Goal: Information Seeking & Learning: Learn about a topic

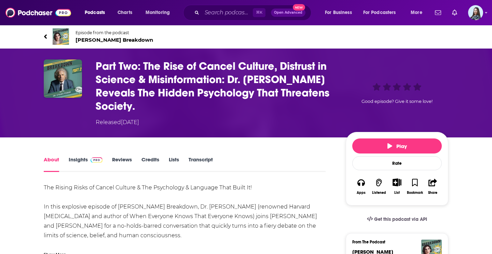
click at [86, 159] on link "Insights" at bounding box center [86, 164] width 34 height 16
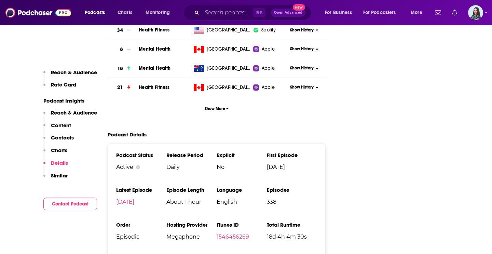
scroll to position [1167, 0]
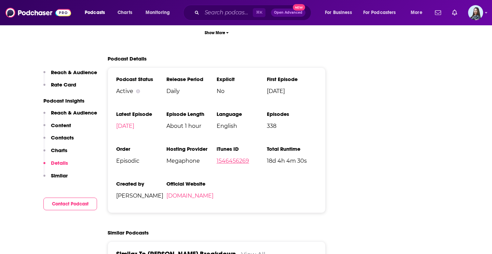
click at [230, 157] on link "1546456269" at bounding box center [233, 160] width 32 height 6
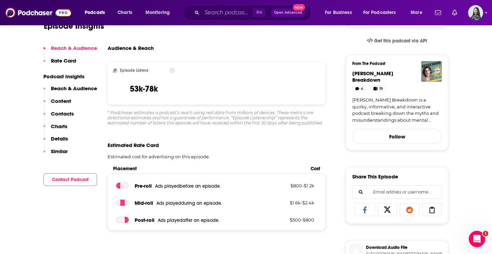
scroll to position [0, 0]
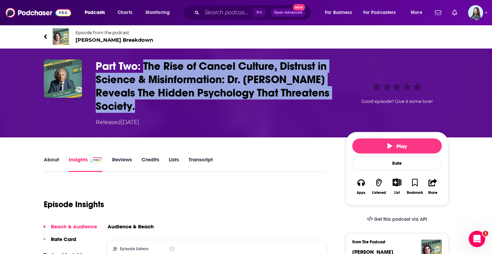
drag, startPoint x: 137, startPoint y: 108, endPoint x: 143, endPoint y: 67, distance: 41.6
click at [144, 67] on h3 "Part Two: The Rise of Cancel Culture, Distrust in Science & Misinformation: Dr.…" at bounding box center [215, 85] width 239 height 53
copy h3 "The Rise of Cancel Culture, Distrust in Science & Misinformation: Dr. Steven Pi…"
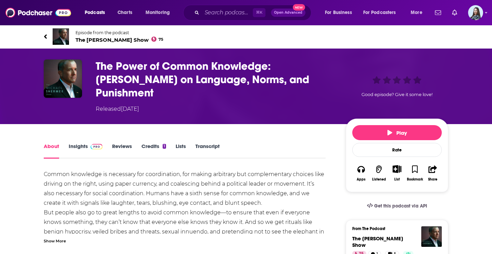
click at [82, 143] on link "Insights" at bounding box center [86, 151] width 34 height 16
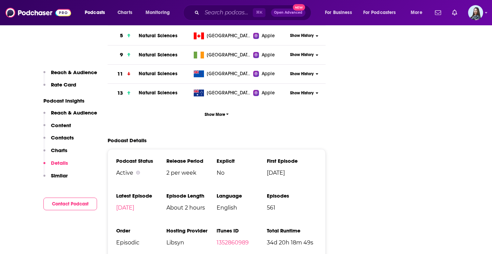
scroll to position [1112, 0]
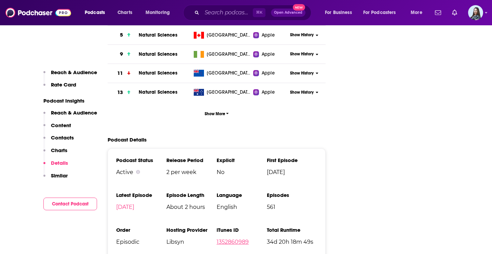
click at [244, 238] on link "1352860989" at bounding box center [233, 241] width 32 height 6
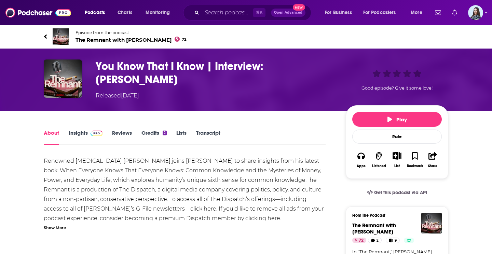
click at [78, 132] on link "Insights" at bounding box center [86, 137] width 34 height 16
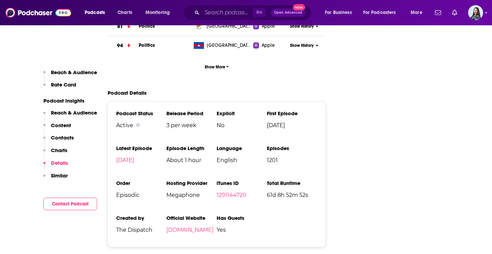
scroll to position [1050, 0]
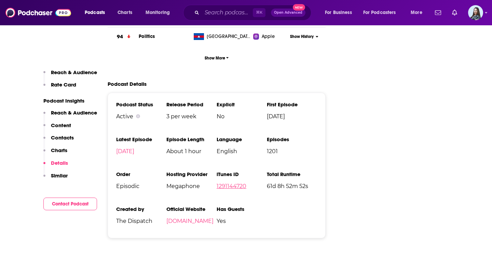
click at [236, 183] on link "1291144720" at bounding box center [232, 186] width 30 height 6
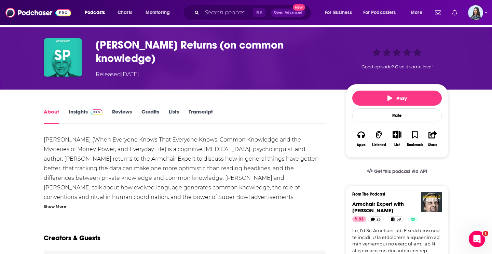
scroll to position [26, 0]
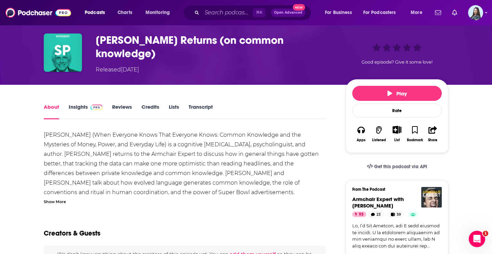
click at [78, 108] on link "Insights" at bounding box center [86, 112] width 34 height 16
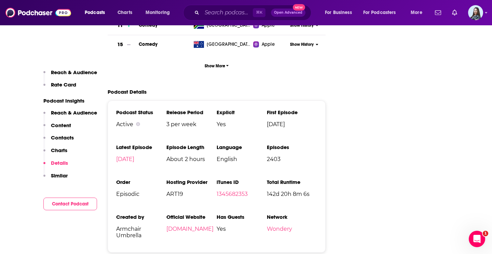
scroll to position [1155, 0]
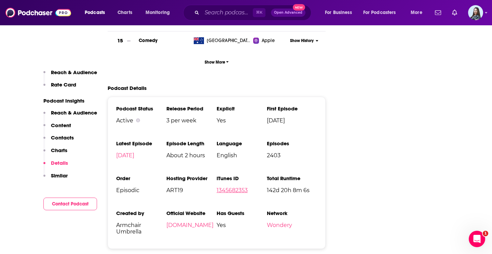
click at [231, 187] on link "1345682353" at bounding box center [232, 190] width 31 height 6
